Goal: Task Accomplishment & Management: Use online tool/utility

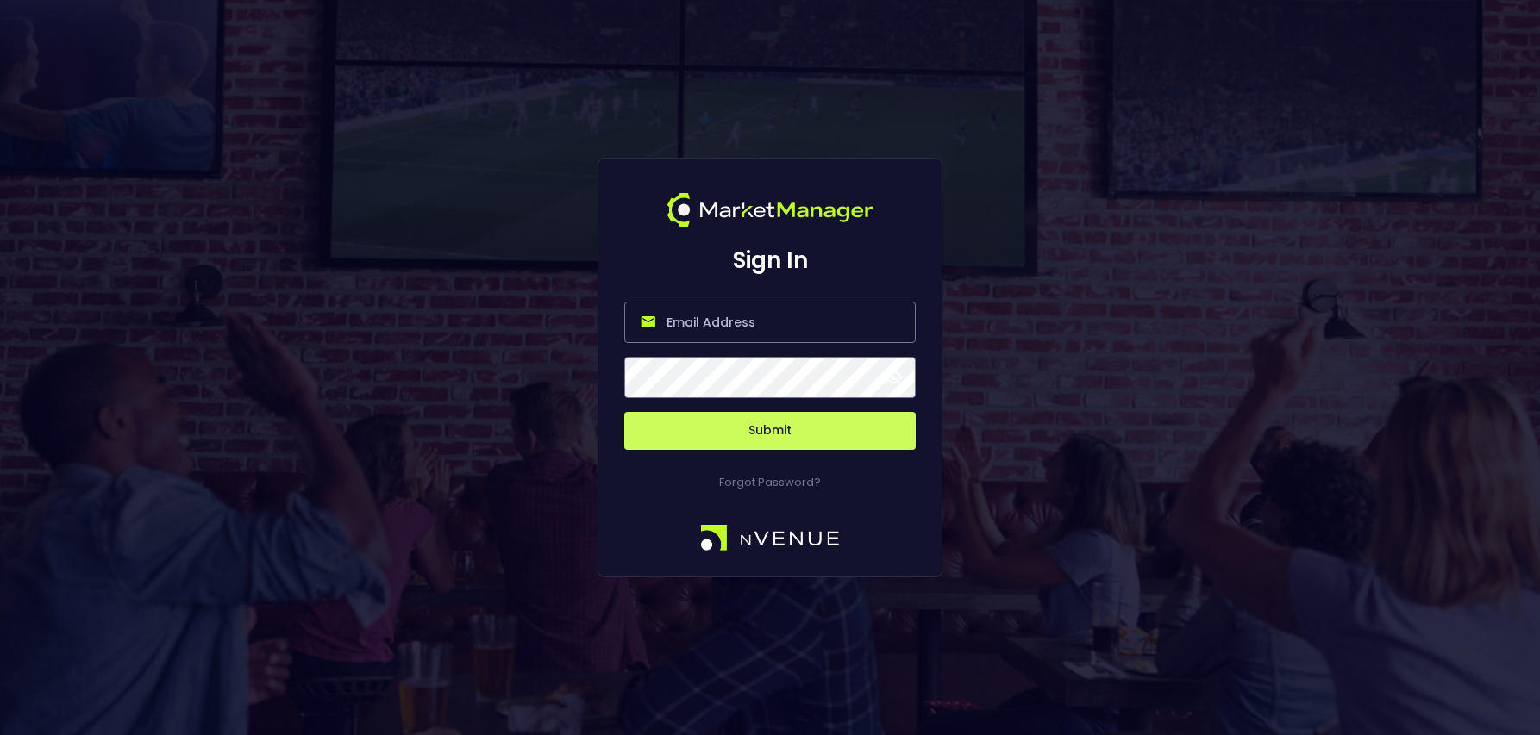
type input "[PERSON_NAME][EMAIL_ADDRESS][DOMAIN_NAME]"
click at [731, 441] on button "Submit" at bounding box center [769, 431] width 291 height 38
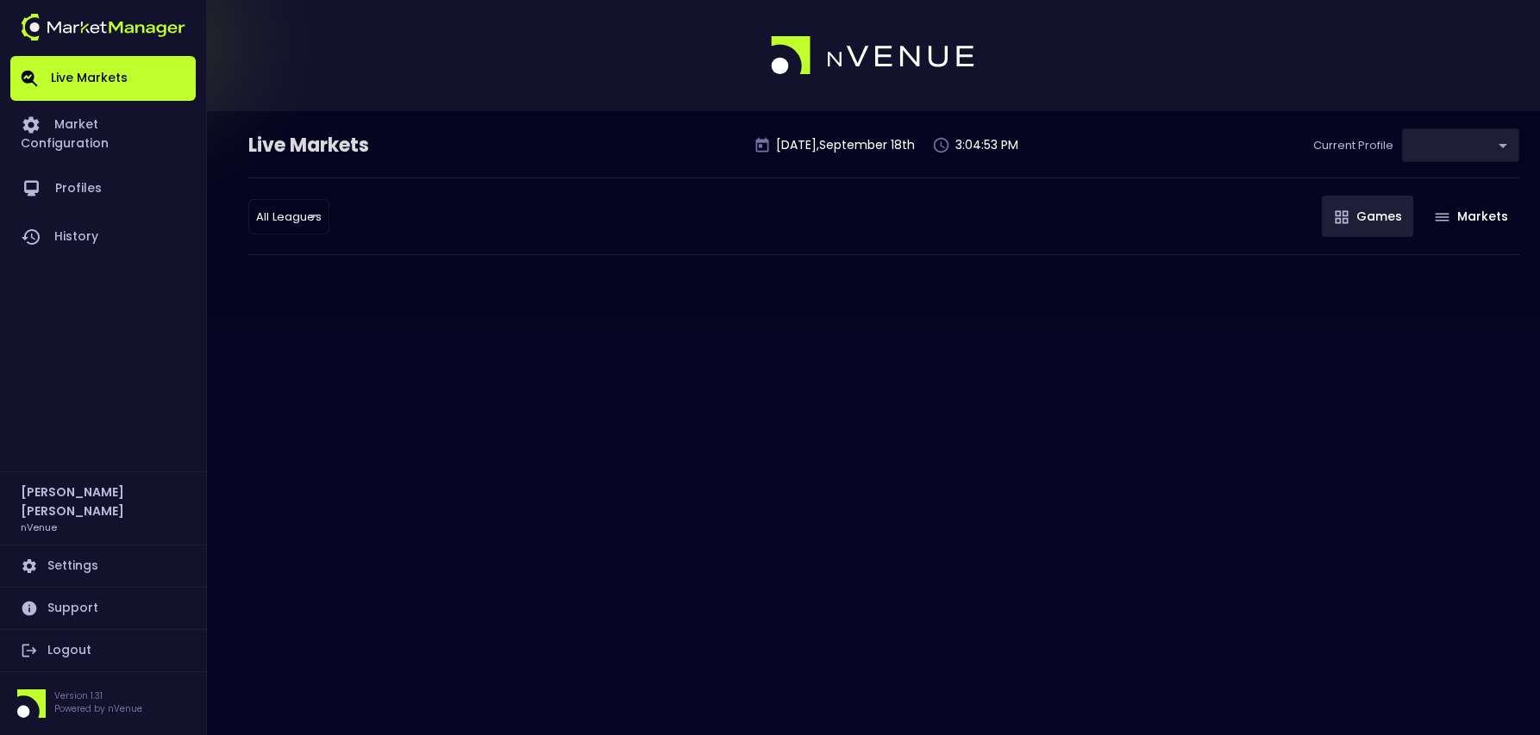
type input "0d810fa5-e353-4d9c-b11d-31f095cae871"
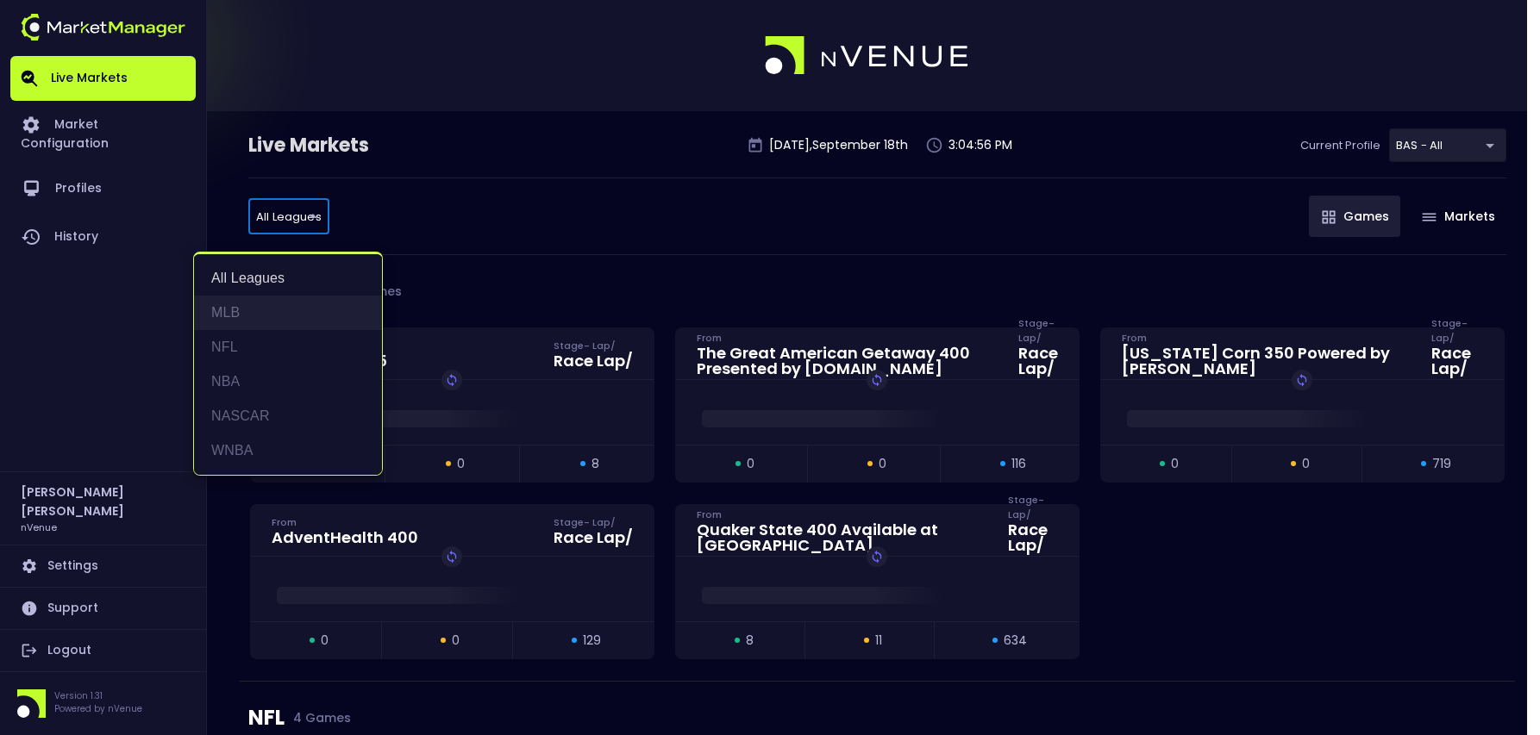
click at [260, 312] on li "MLB" at bounding box center [288, 313] width 188 height 34
type input "MLB"
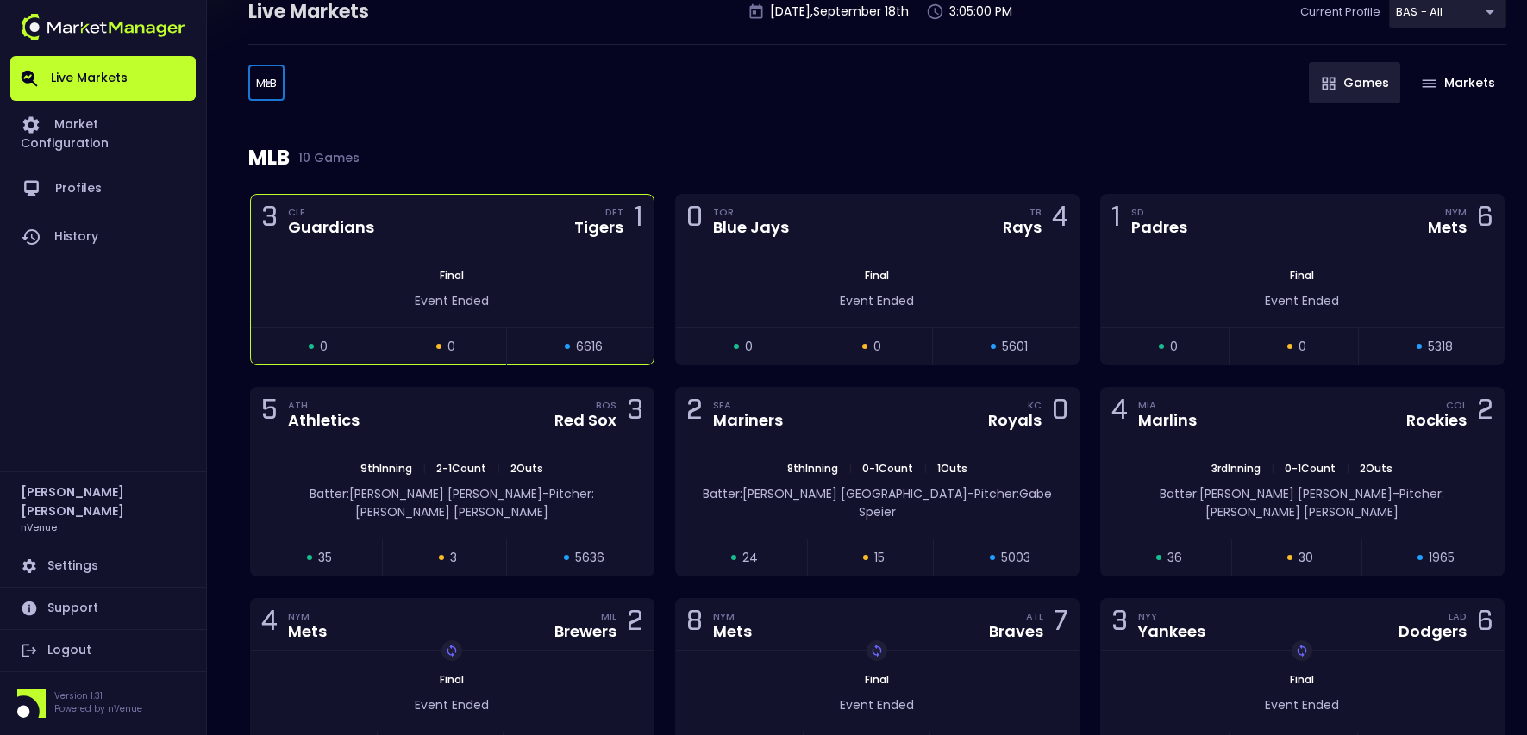
scroll to position [172, 0]
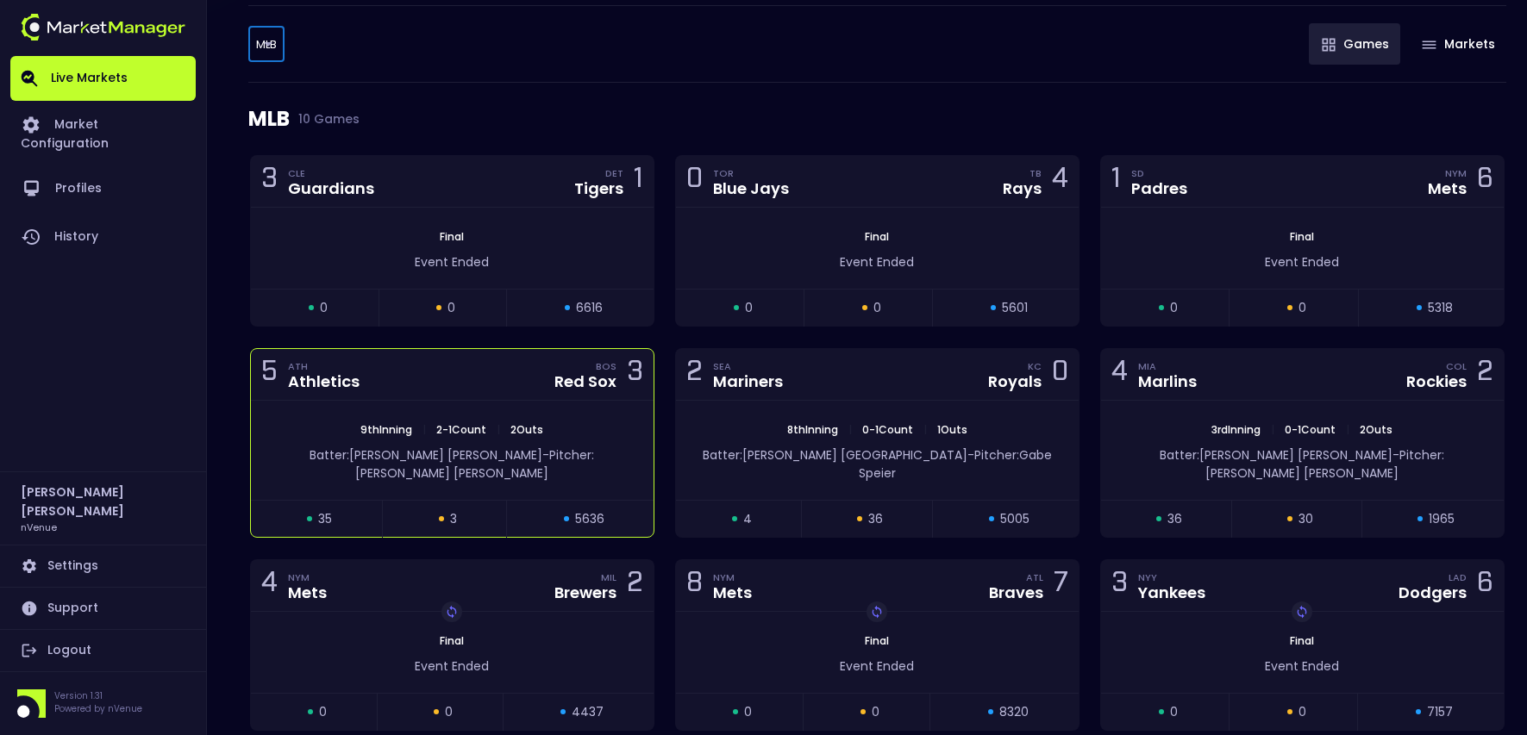
click at [428, 403] on div "9th Inning | 2 - 1 Count | 2 Outs Batter: [PERSON_NAME]: [PERSON_NAME]" at bounding box center [452, 450] width 403 height 99
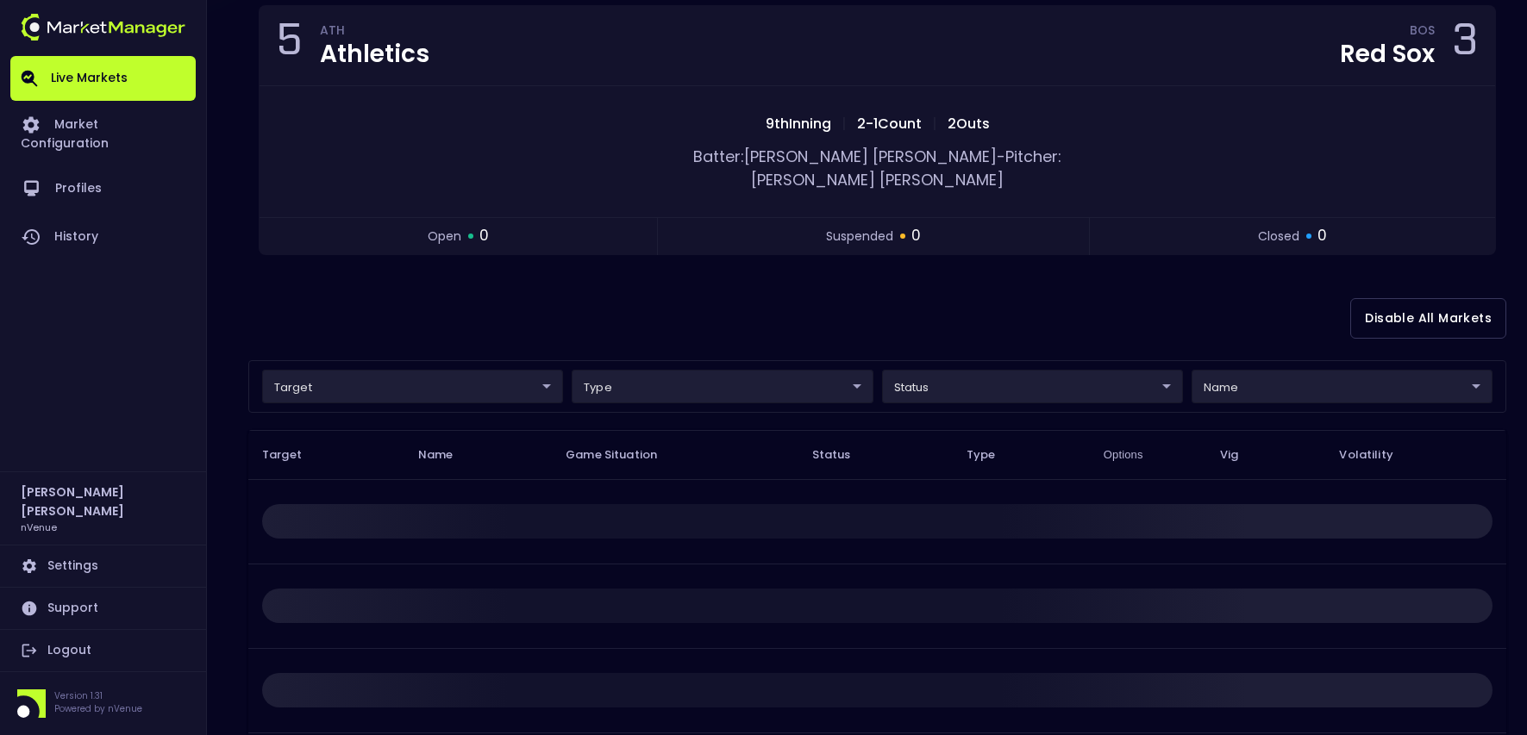
scroll to position [0, 0]
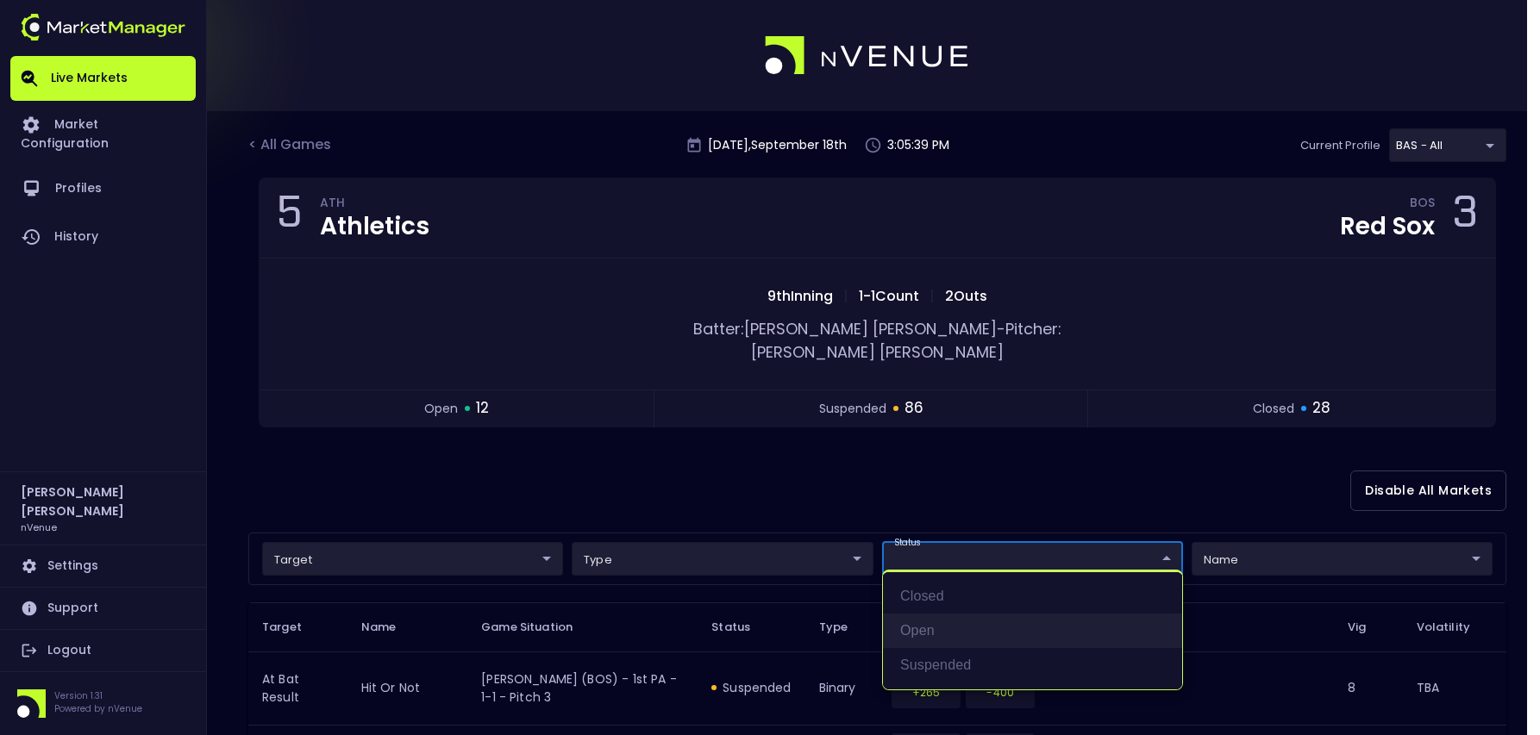
click at [950, 623] on li "open" at bounding box center [1032, 631] width 299 height 34
type input "open"
click at [850, 445] on div at bounding box center [770, 367] width 1540 height 735
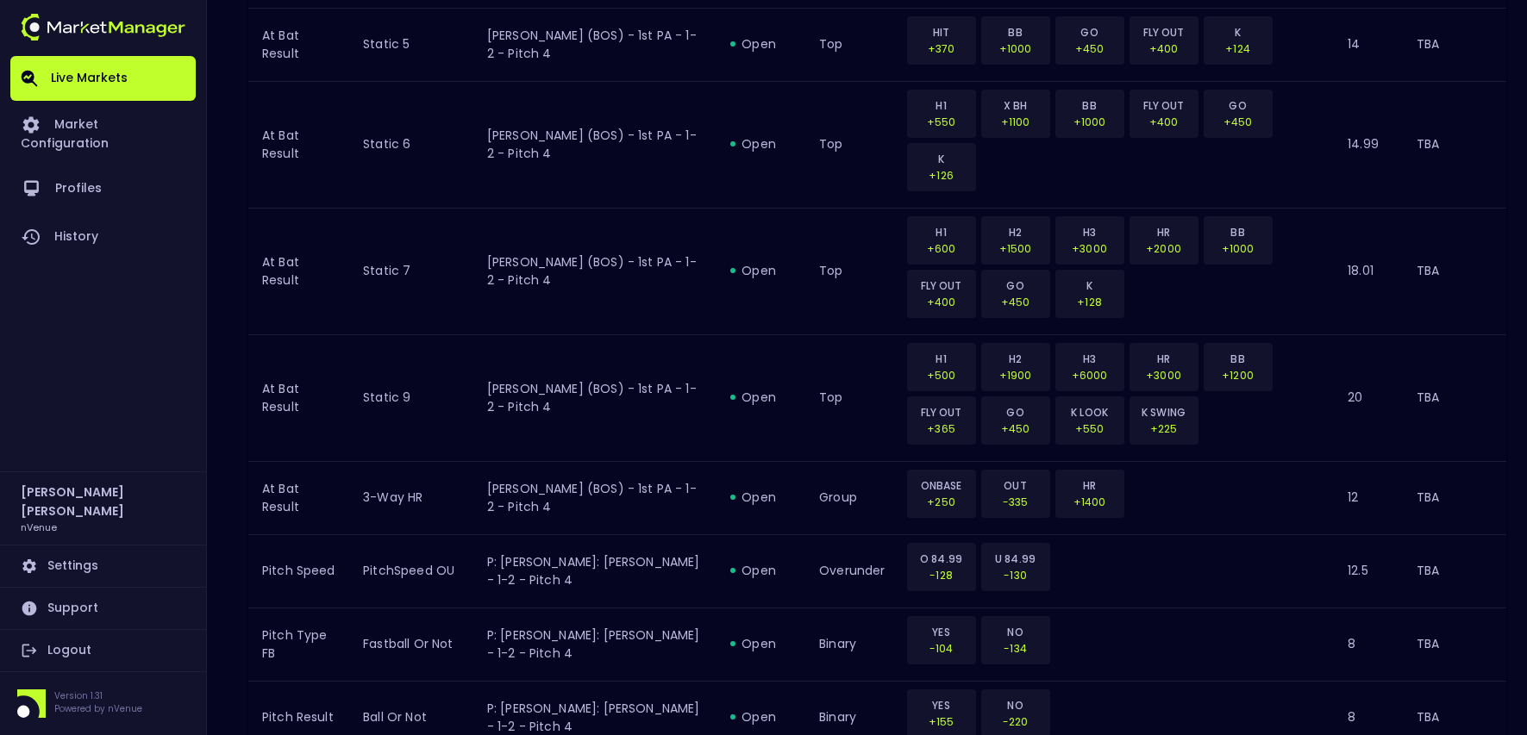
scroll to position [1973, 0]
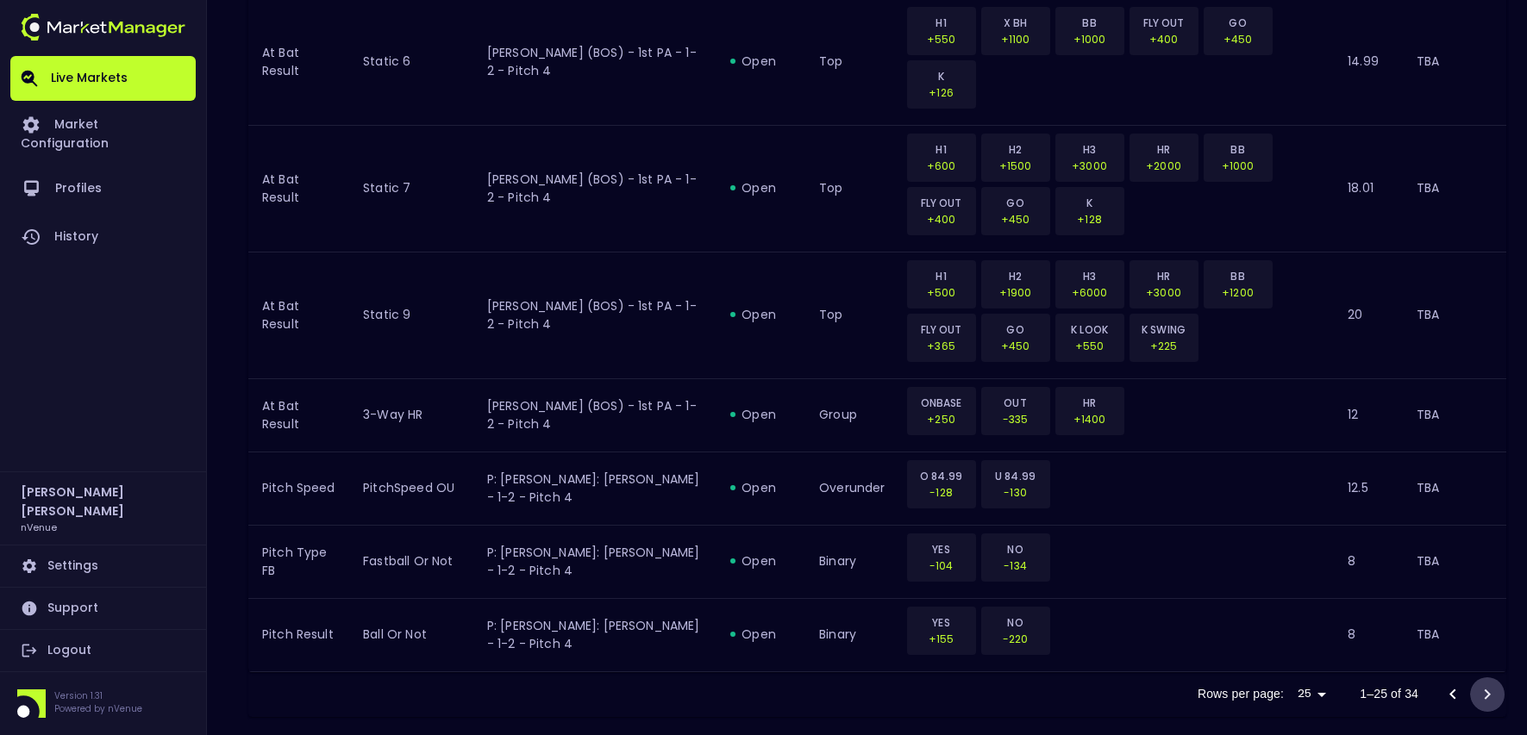
click at [1475, 678] on button "Go to next page" at bounding box center [1487, 695] width 34 height 34
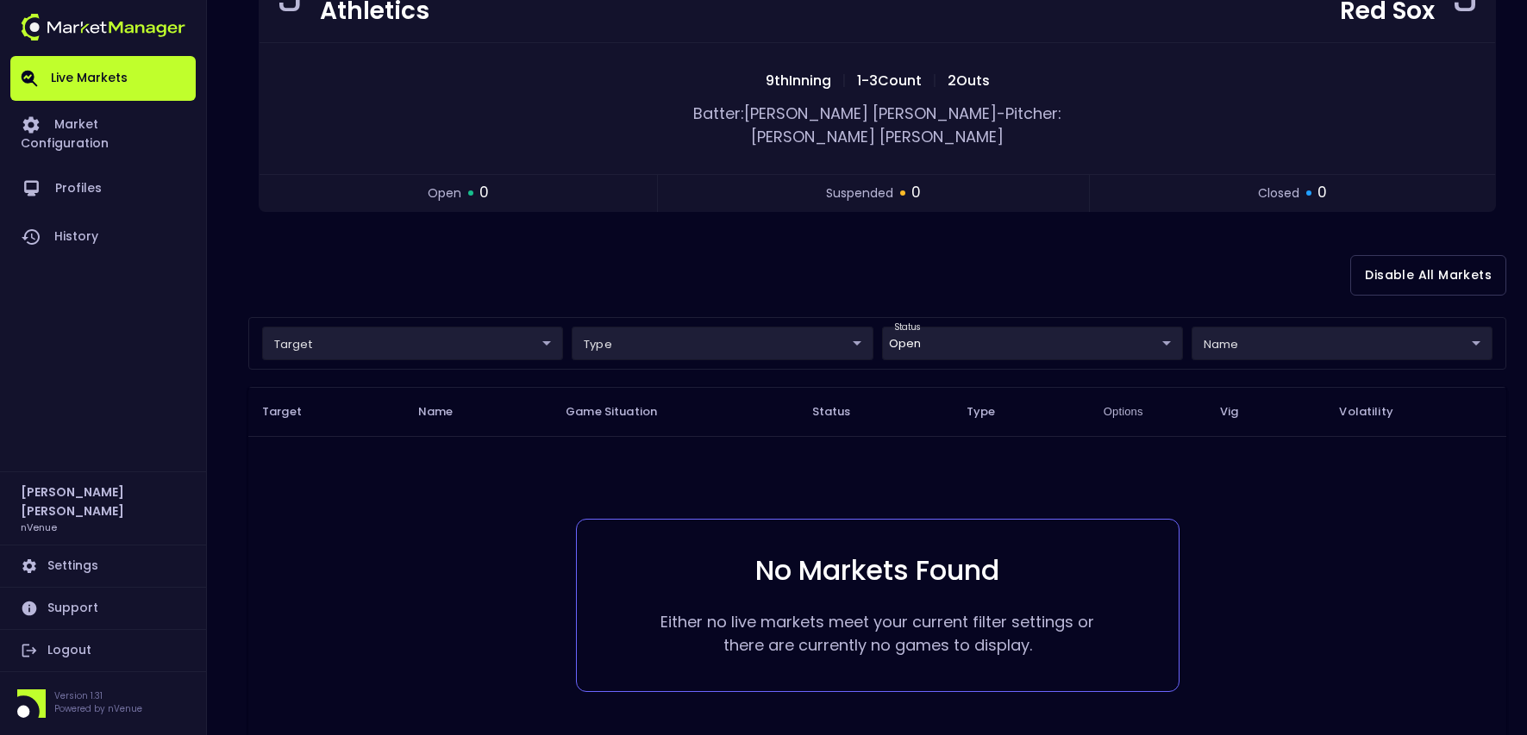
scroll to position [0, 0]
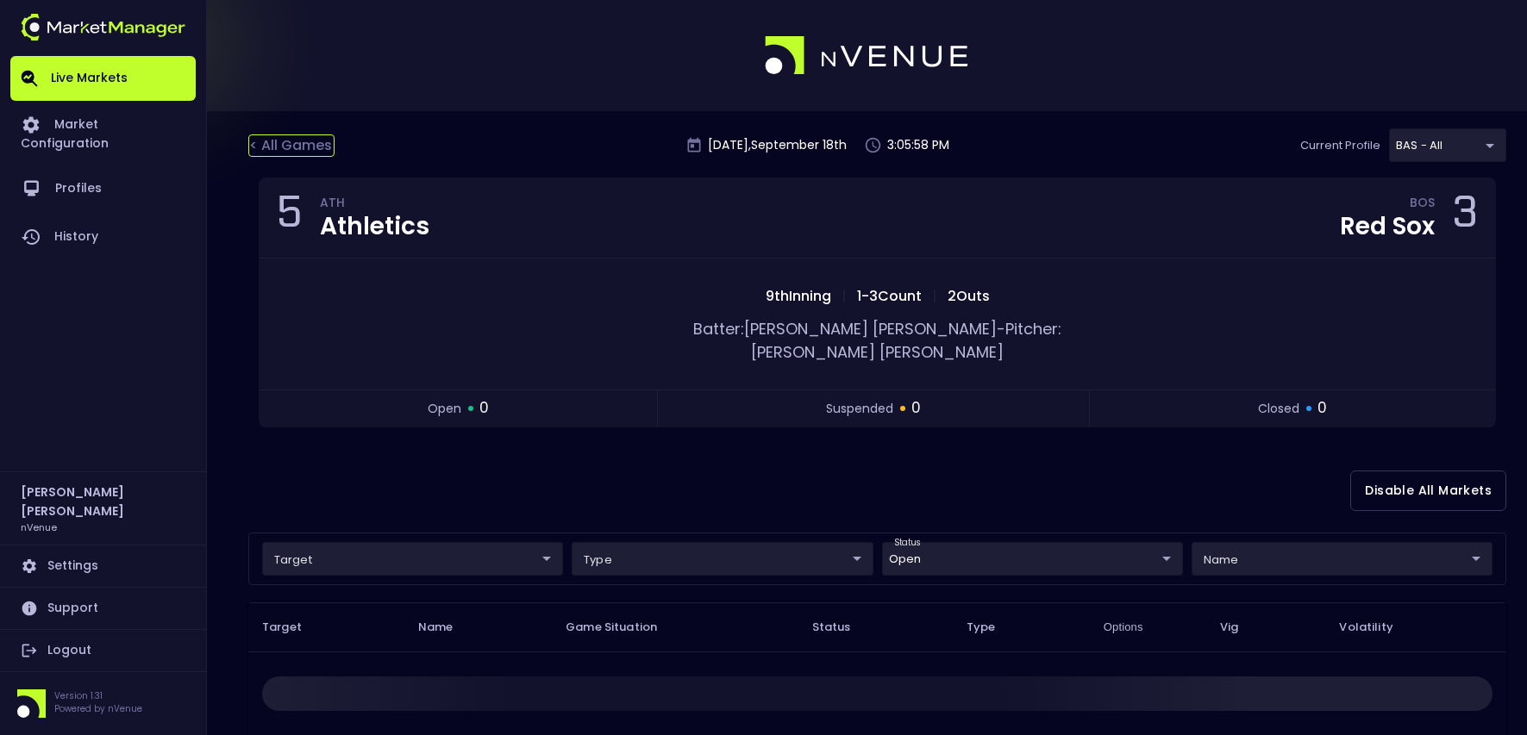
click at [303, 145] on div "< All Games" at bounding box center [291, 145] width 86 height 22
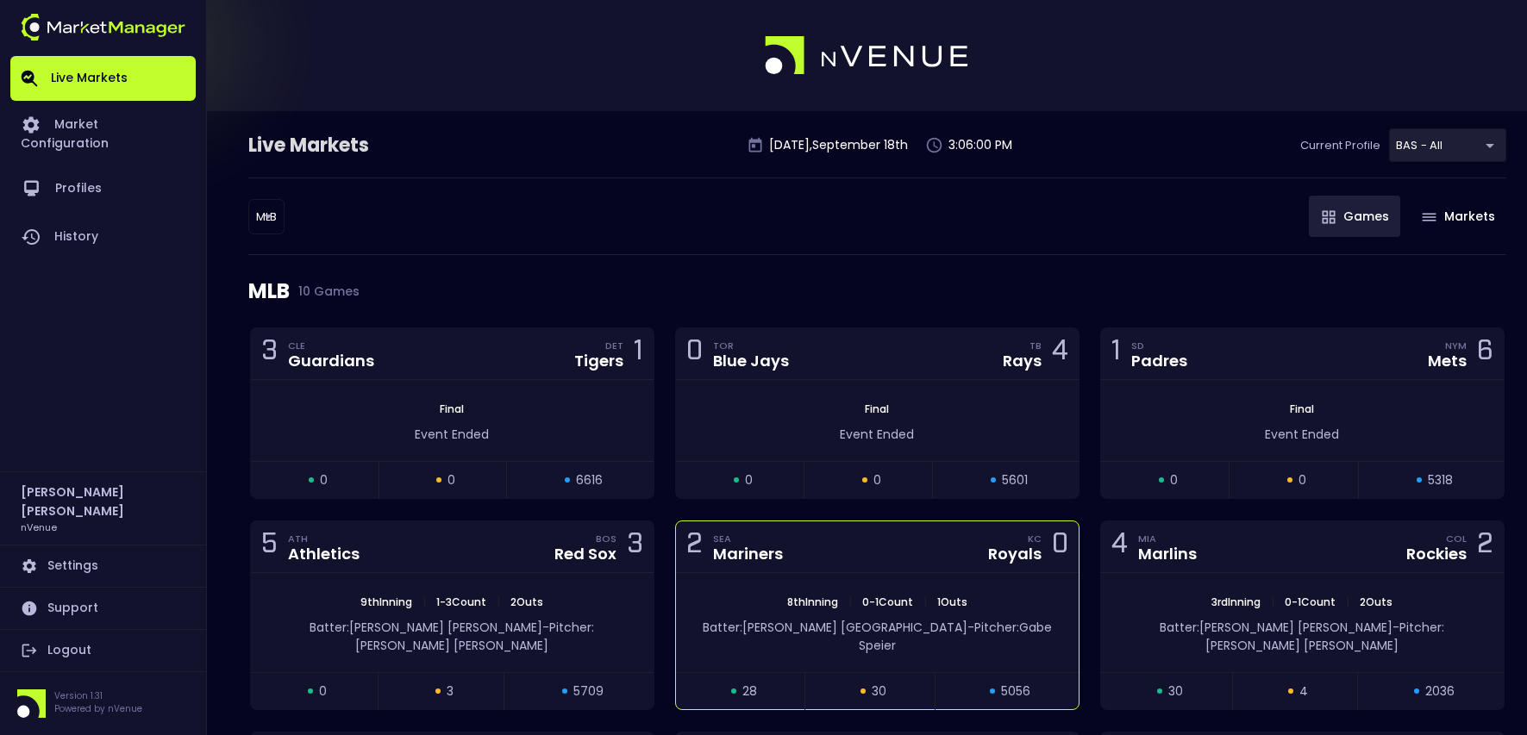
click at [926, 547] on div "2 SEA Mariners [PERSON_NAME] 0" at bounding box center [877, 548] width 403 height 52
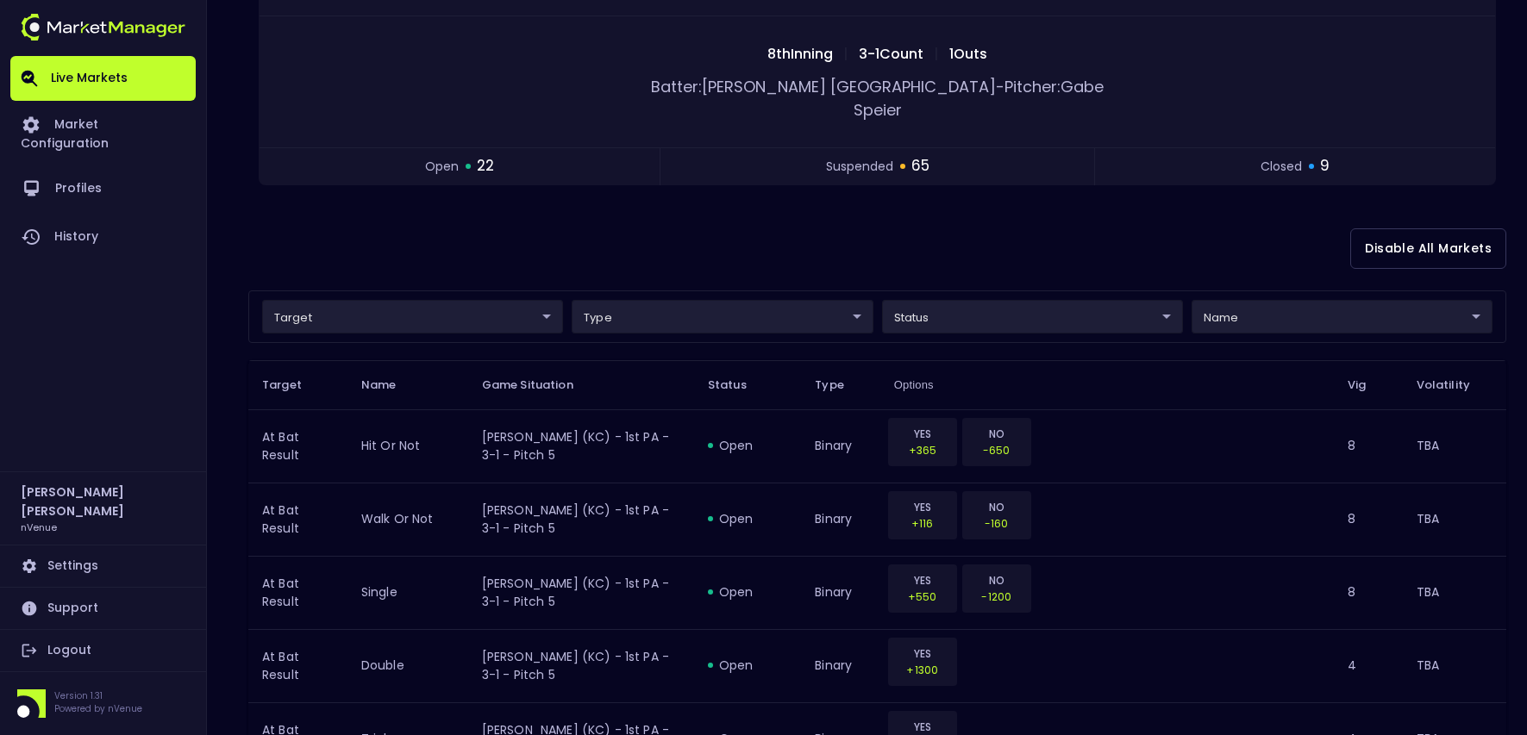
scroll to position [259, 0]
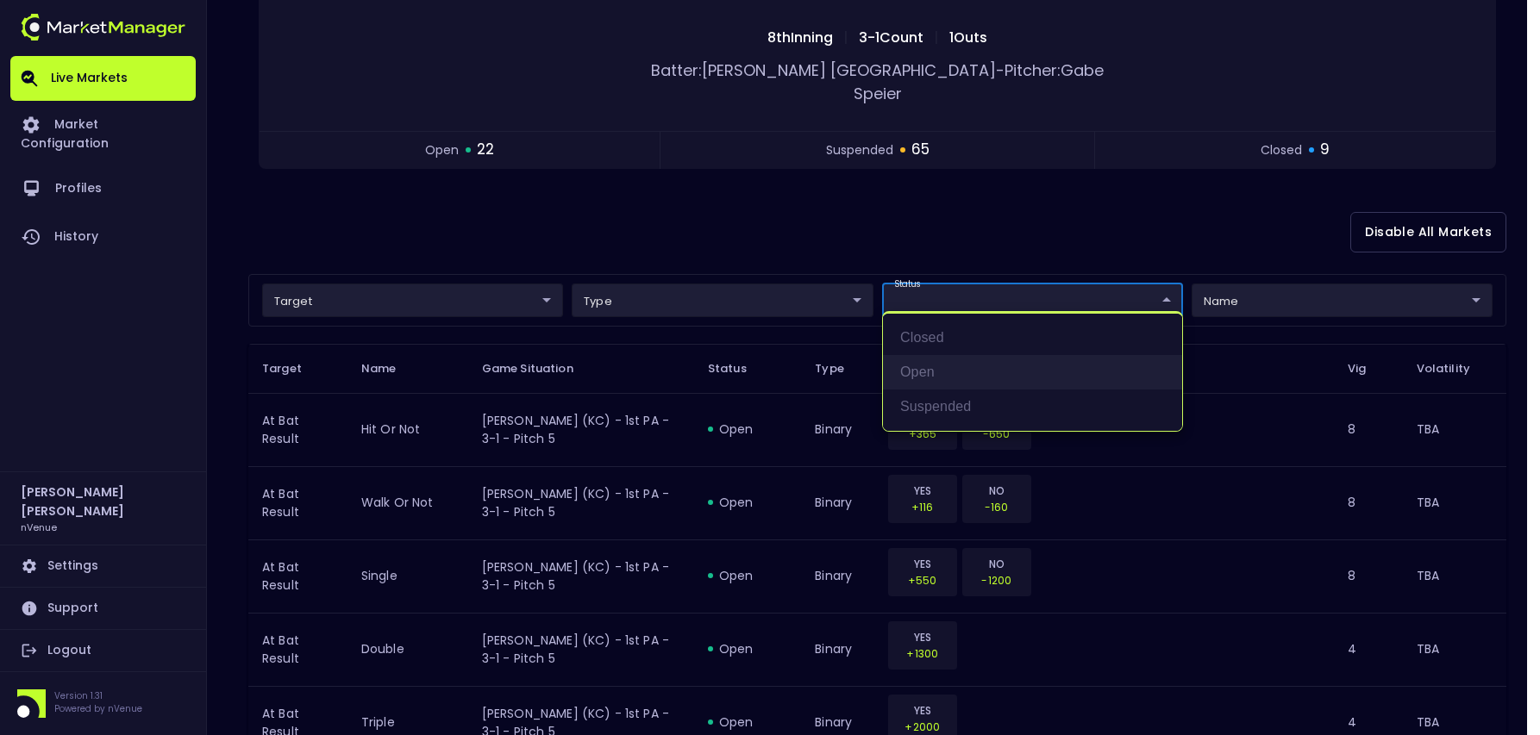
click at [933, 362] on li "open" at bounding box center [1032, 372] width 299 height 34
type input "open"
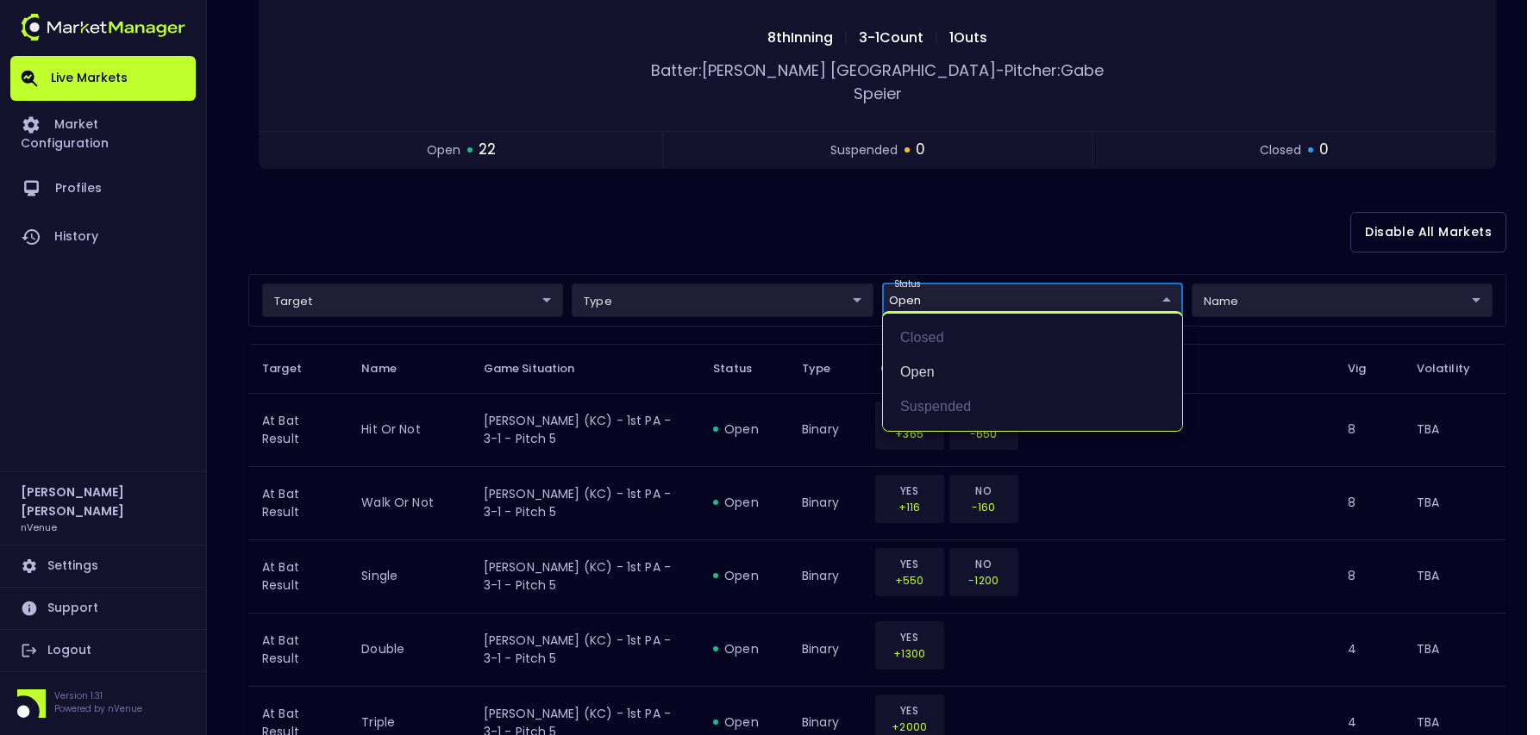
click at [769, 225] on div at bounding box center [770, 367] width 1540 height 735
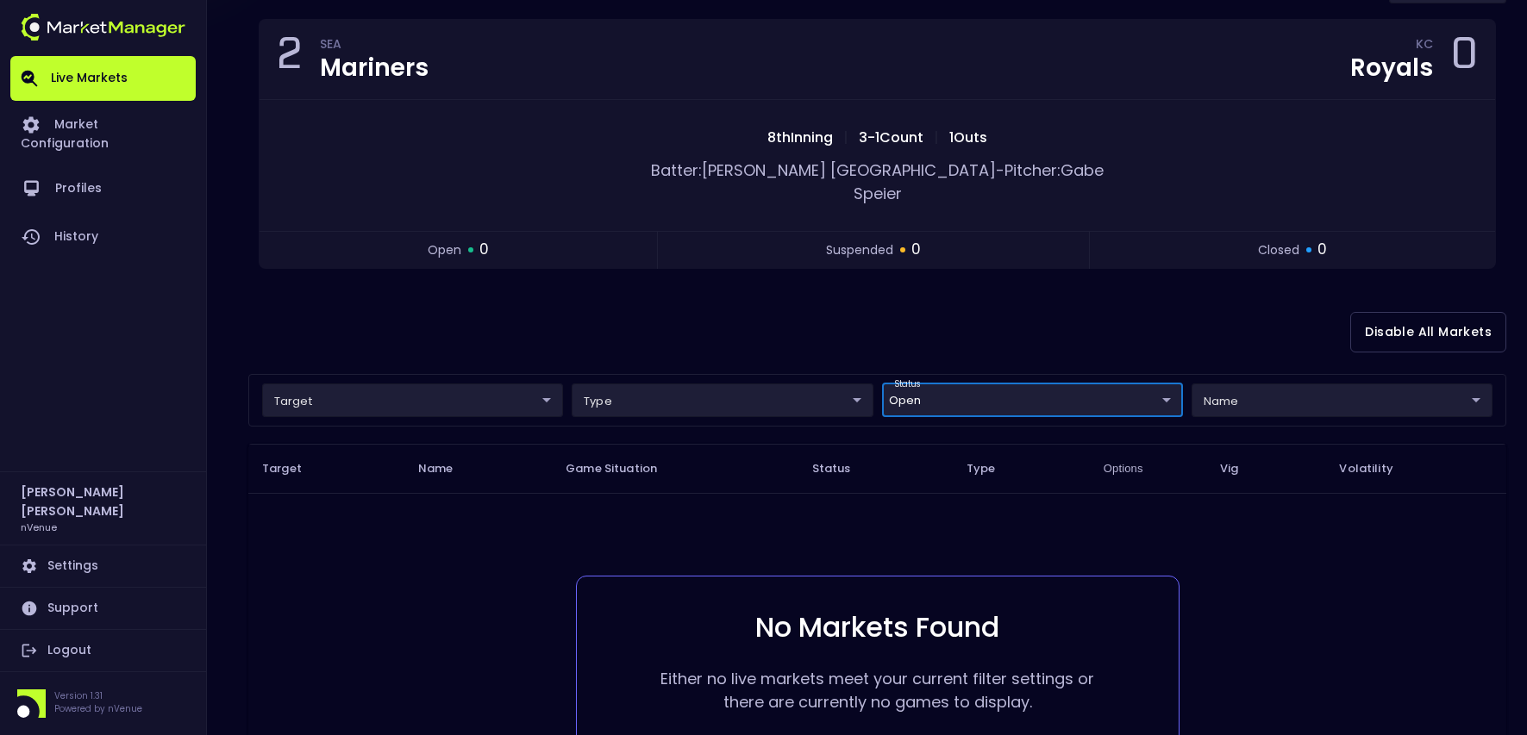
scroll to position [0, 0]
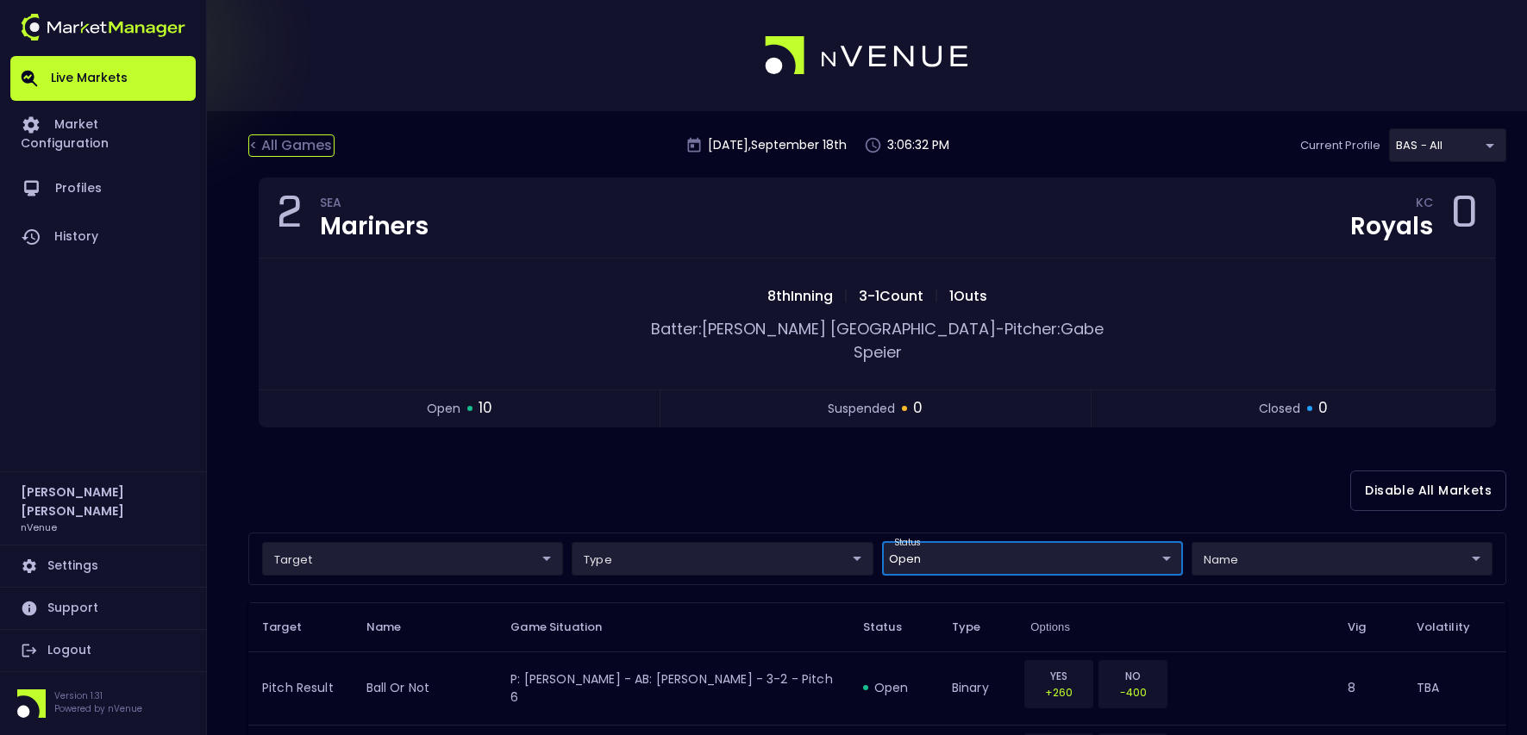
click at [311, 143] on div "< All Games" at bounding box center [291, 145] width 86 height 22
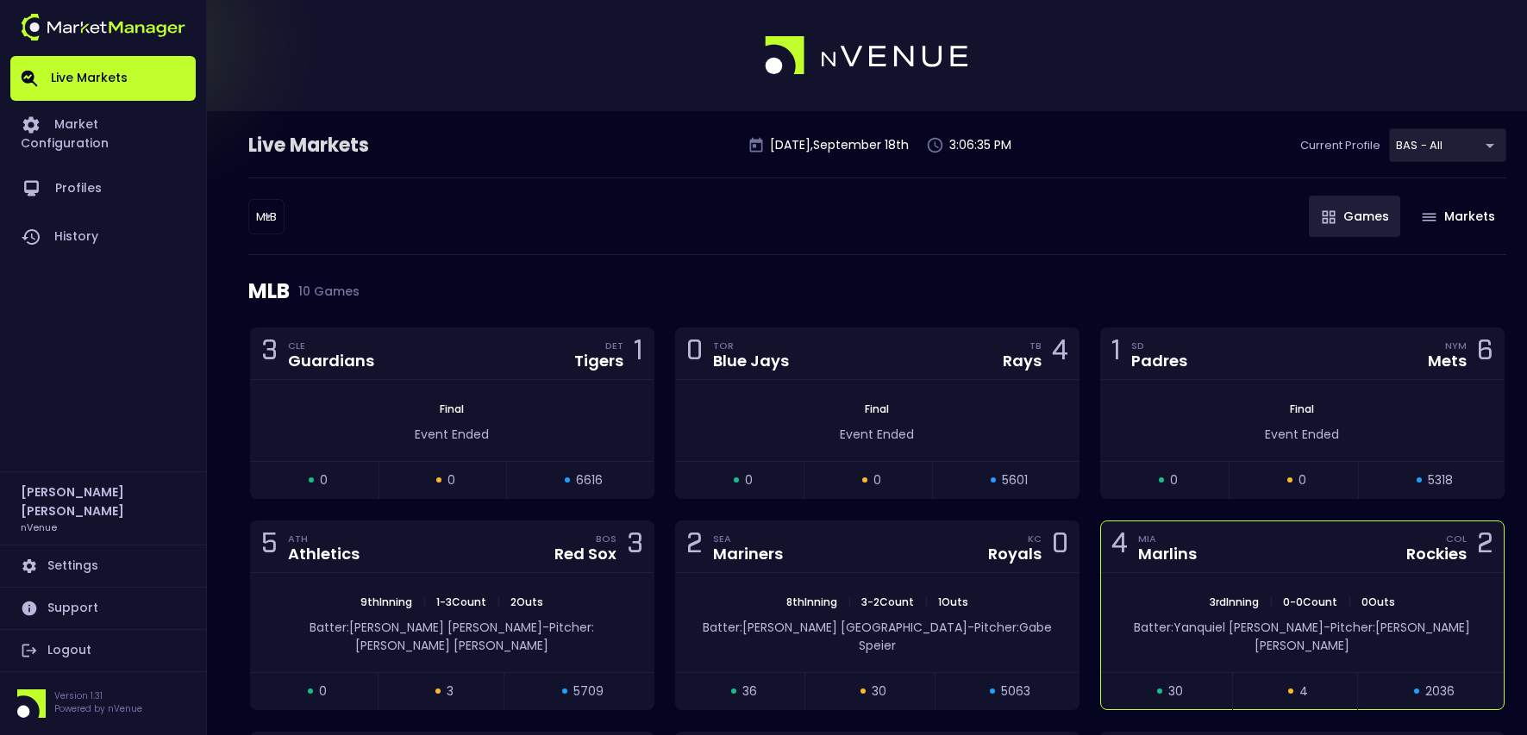
click at [1257, 546] on div "4 MIA Marlins COL Rockies 2" at bounding box center [1302, 548] width 403 height 52
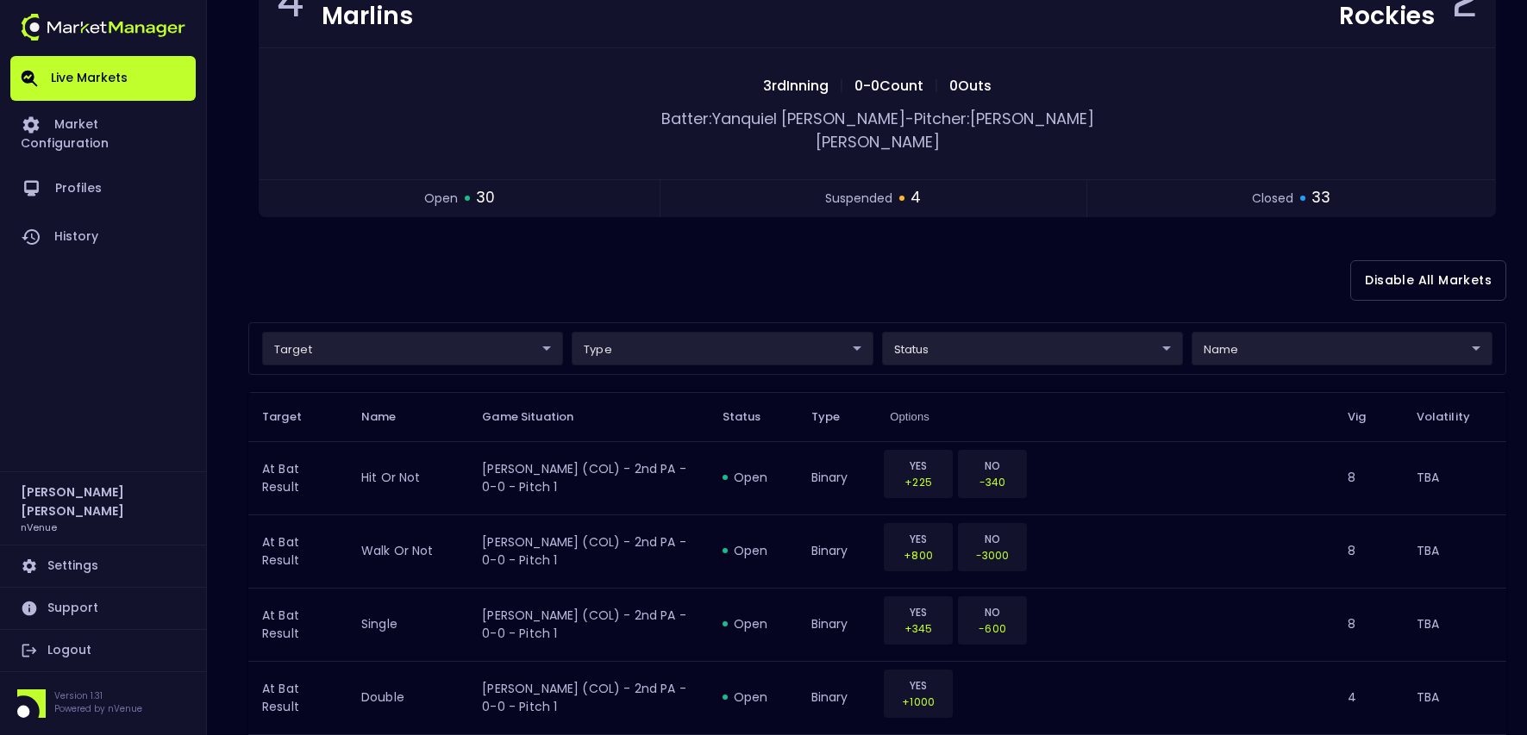
scroll to position [259, 0]
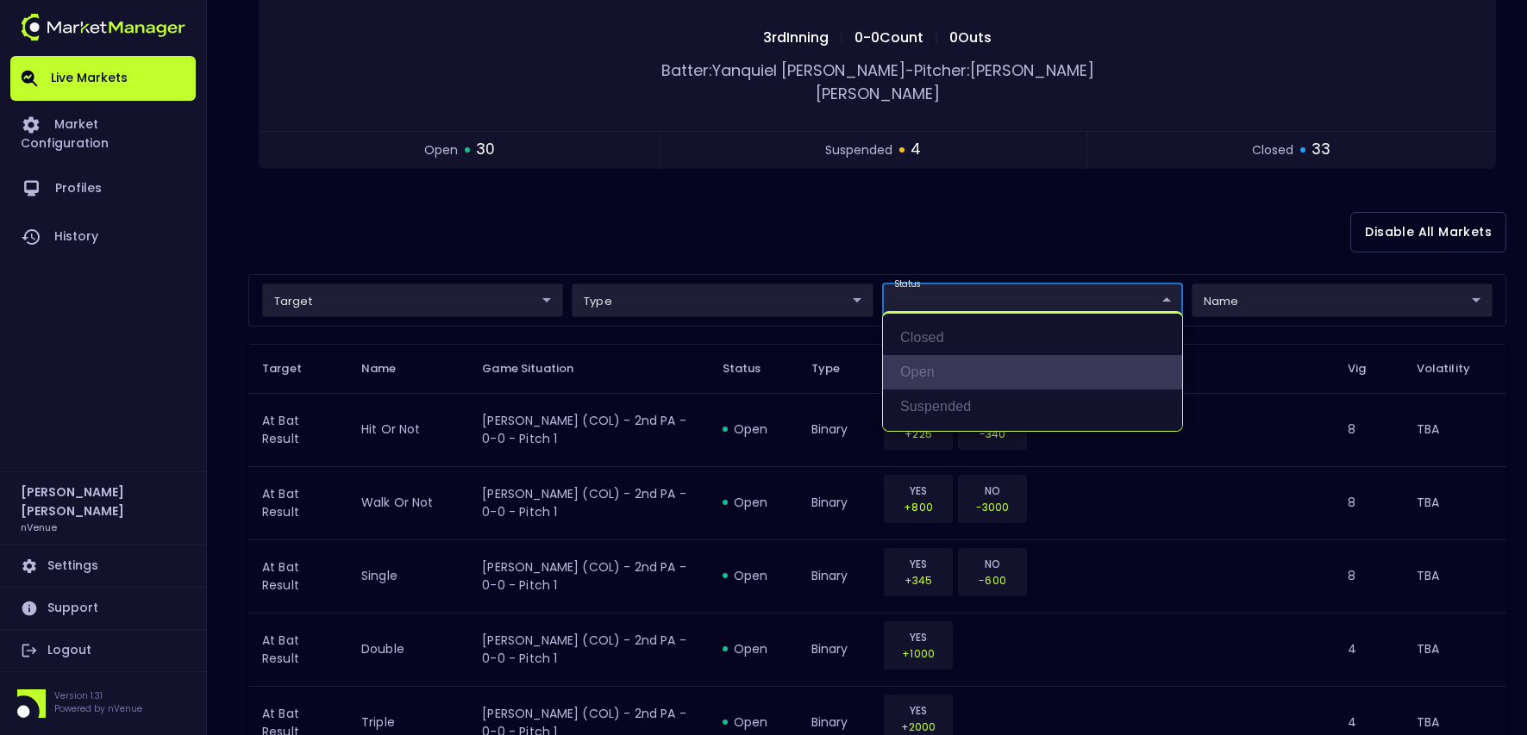
click at [929, 363] on li "open" at bounding box center [1032, 372] width 299 height 34
type input "open"
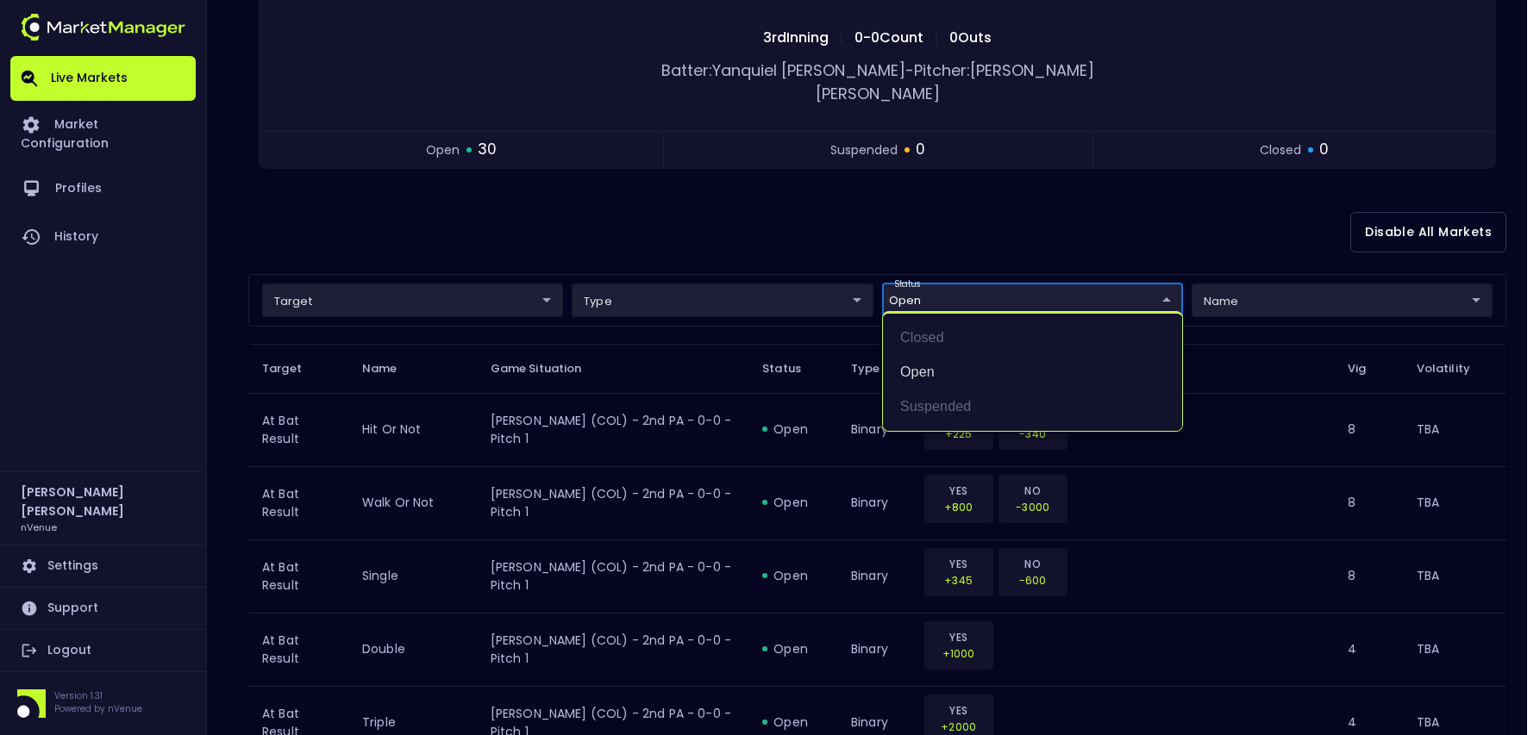
click at [698, 325] on div at bounding box center [770, 367] width 1540 height 735
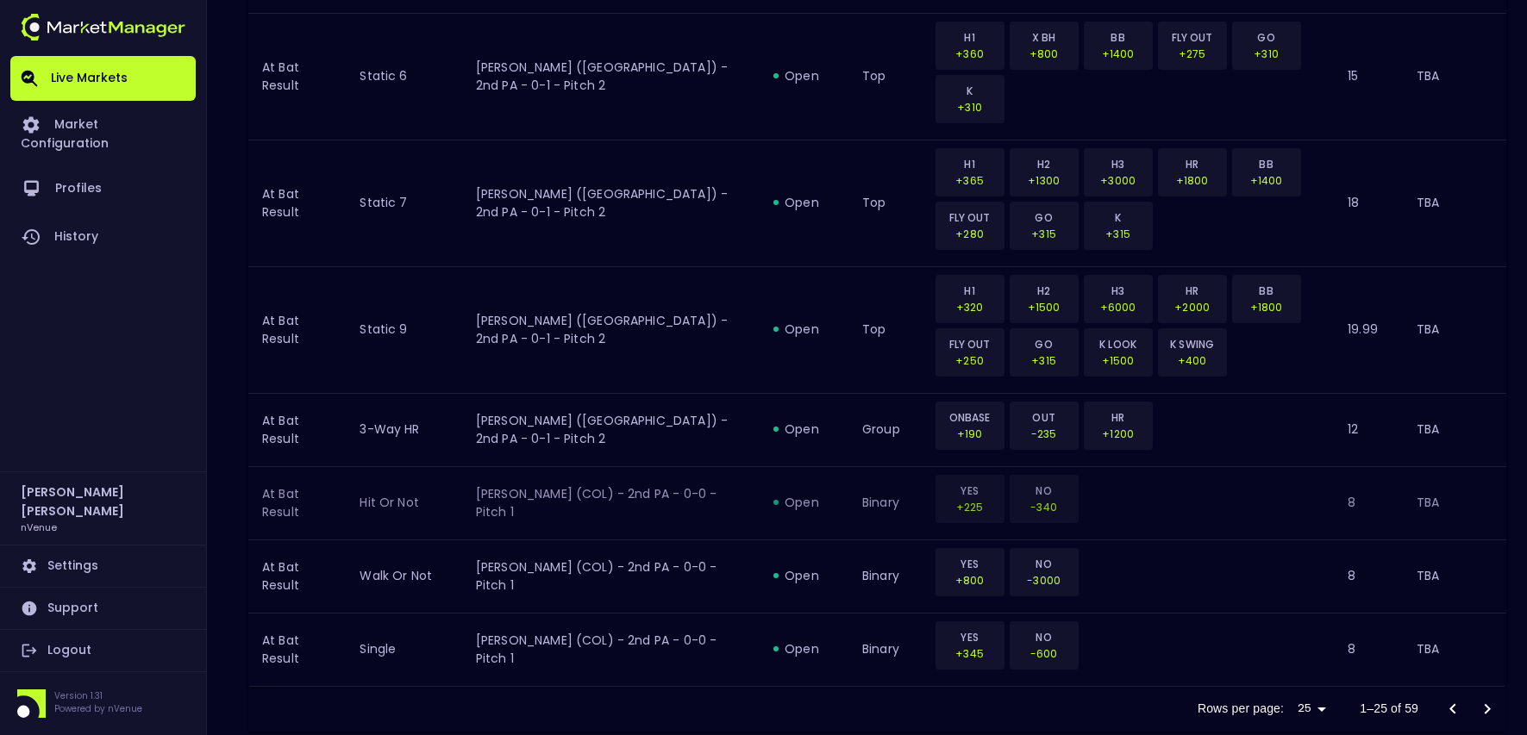
scroll to position [1973, 0]
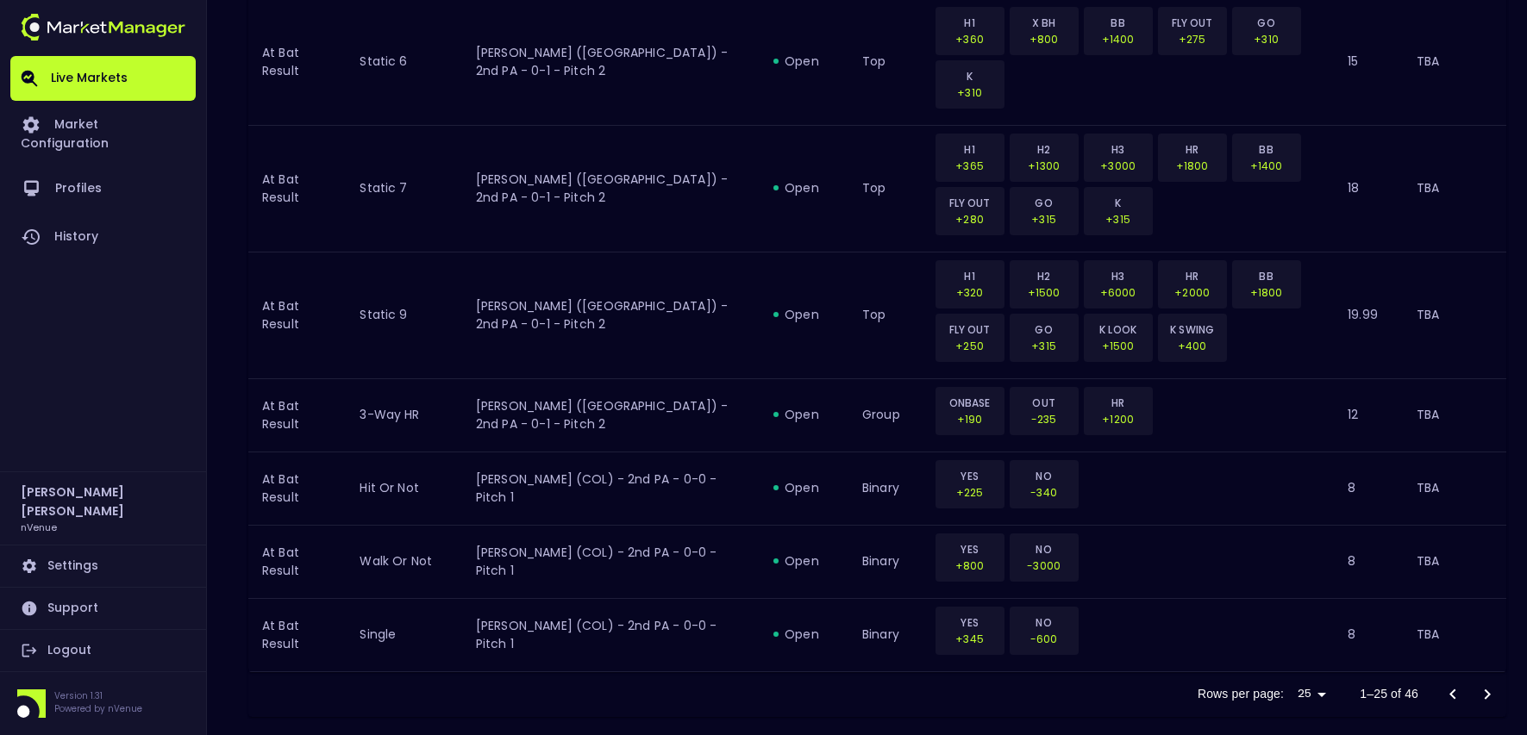
click at [1479, 685] on icon "Go to next page" at bounding box center [1487, 695] width 21 height 21
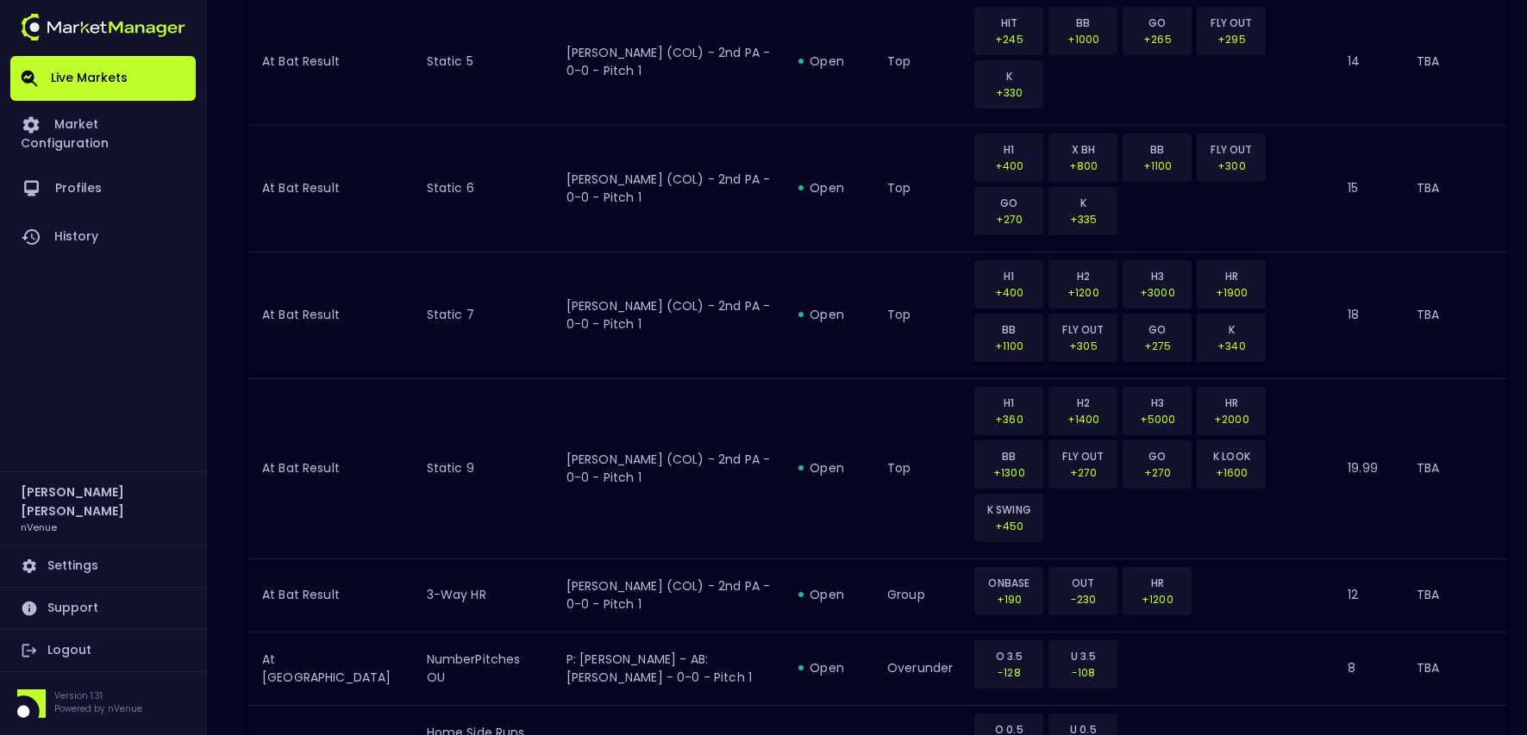
scroll to position [0, 0]
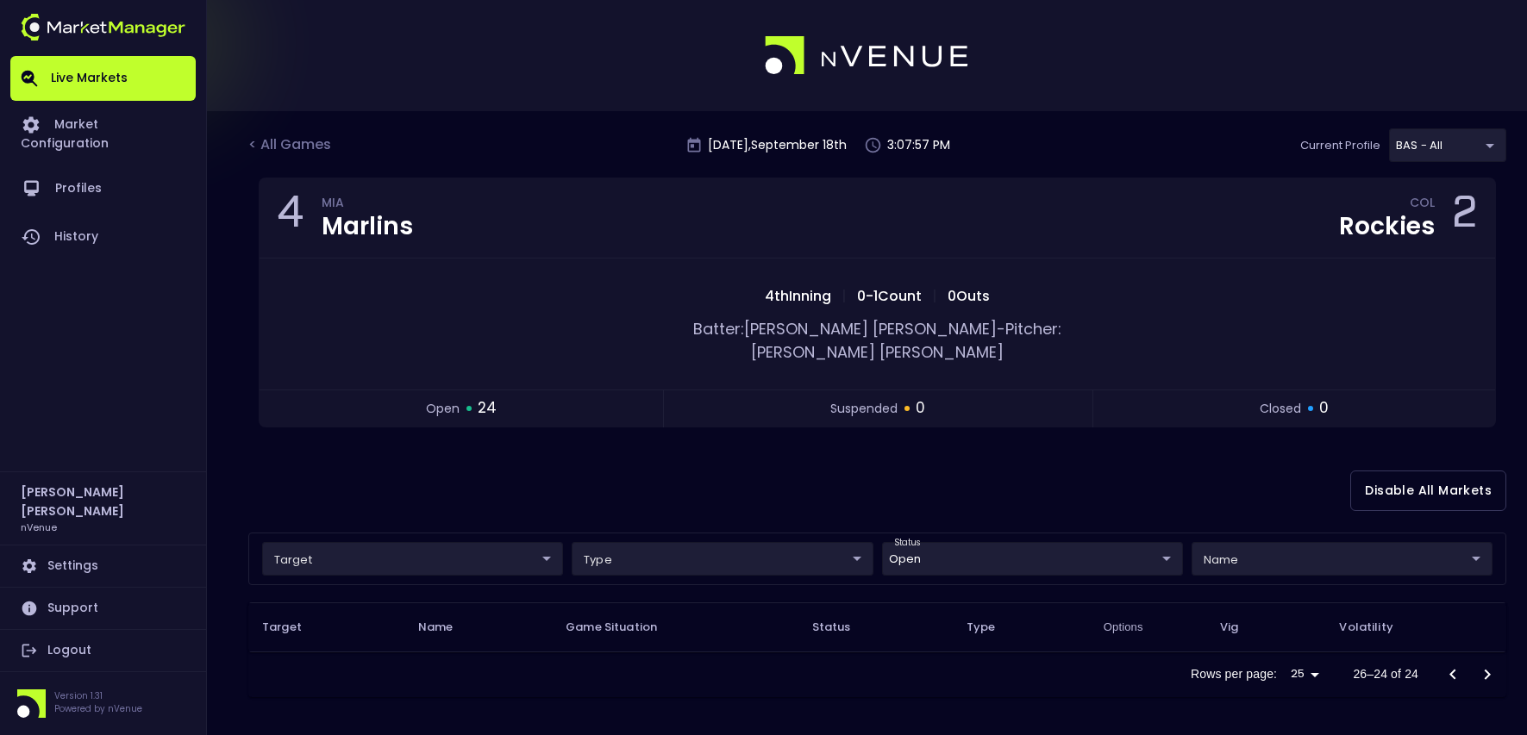
click at [768, 492] on div "Disable All Markets" at bounding box center [877, 491] width 1258 height 84
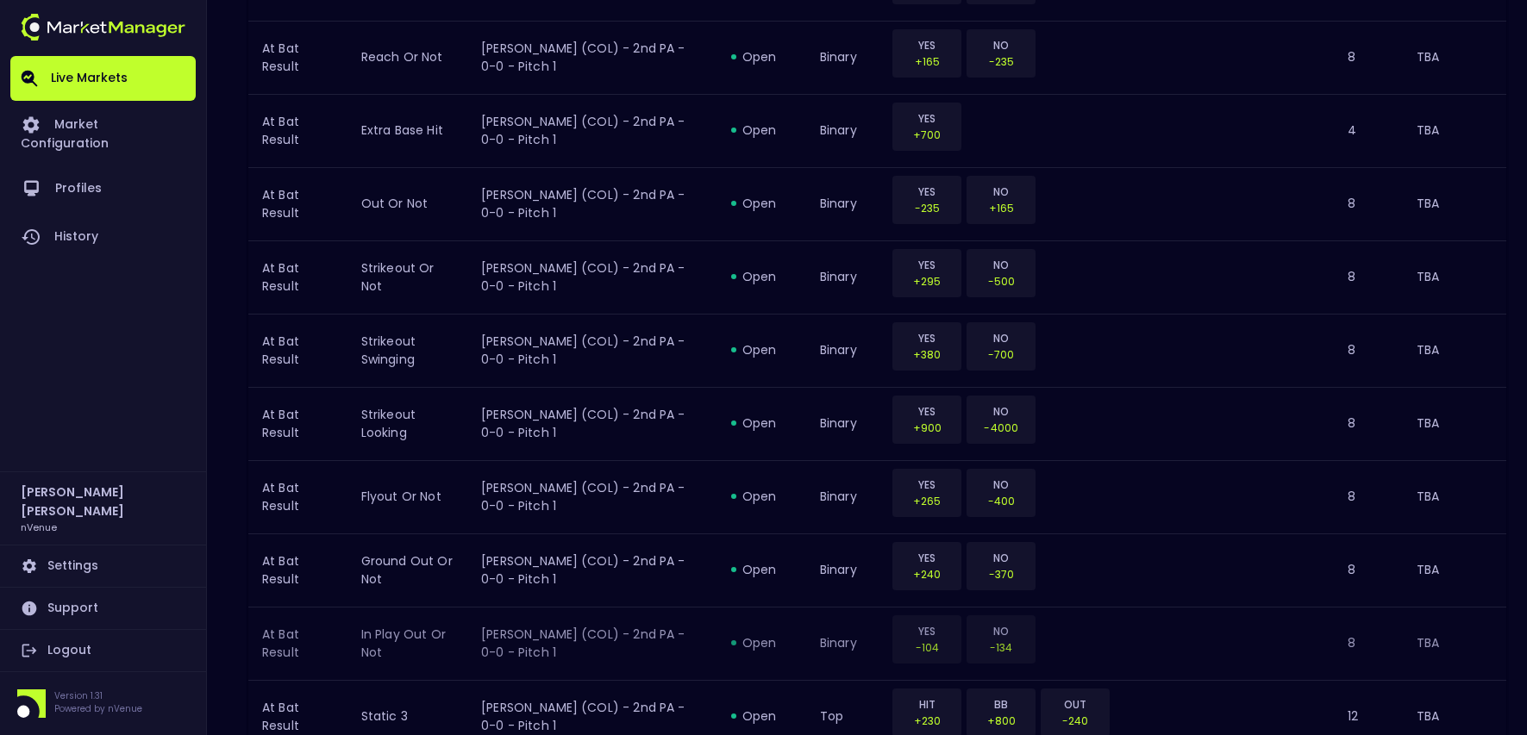
scroll to position [840, 0]
